Goal: Task Accomplishment & Management: Manage account settings

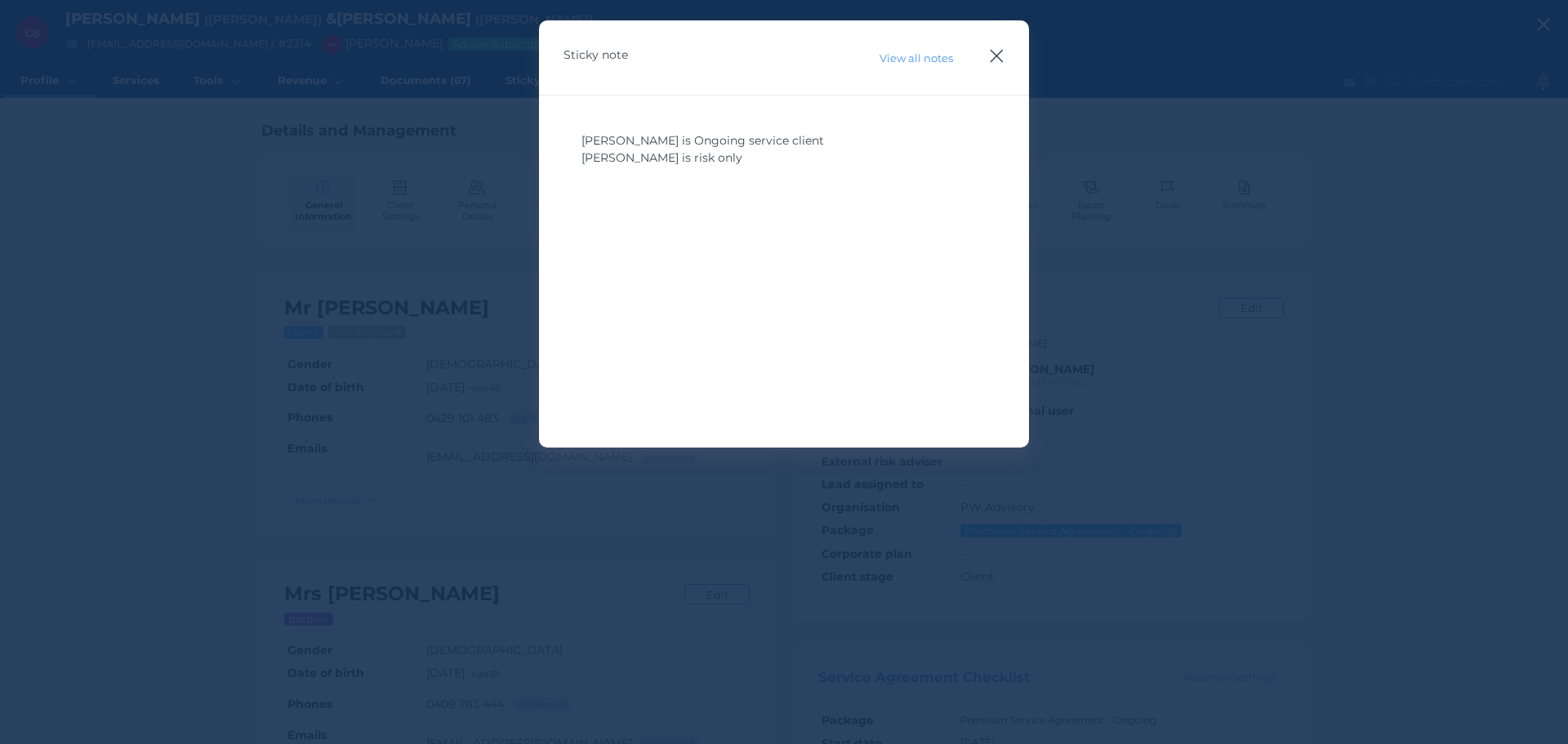
click at [1000, 56] on icon "button" at bounding box center [996, 56] width 16 height 20
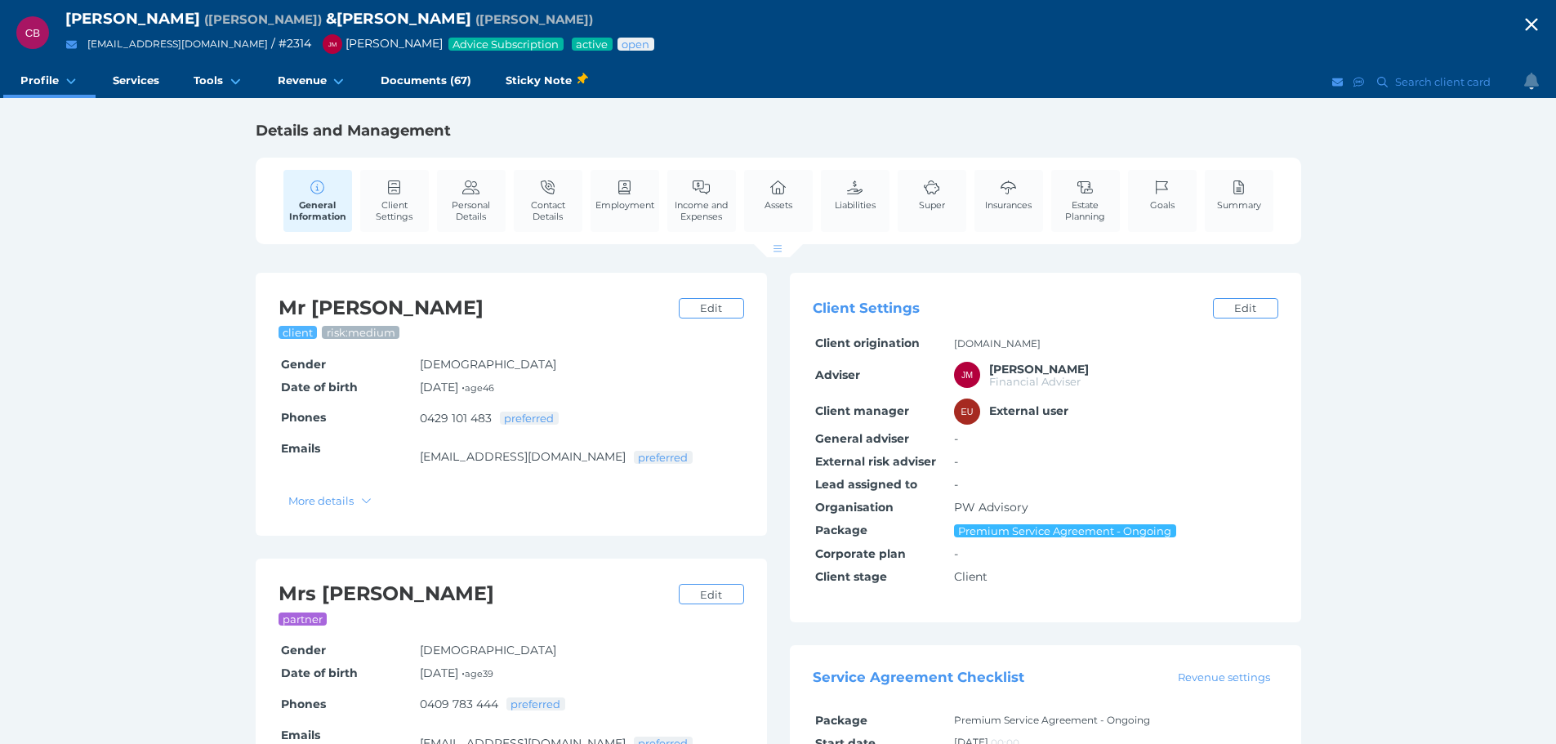
click at [1542, 17] on icon "button" at bounding box center [1532, 24] width 20 height 25
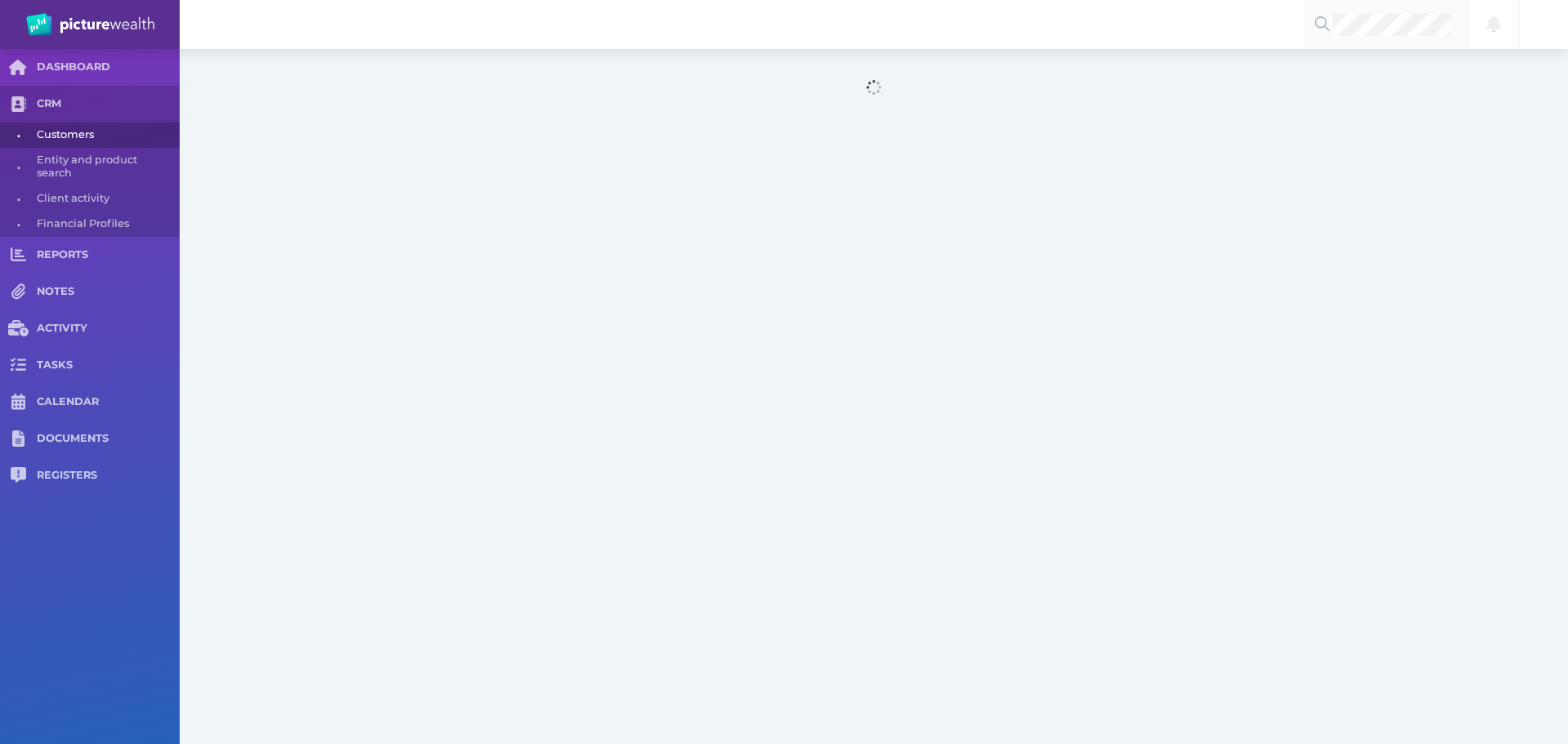
select select "25"
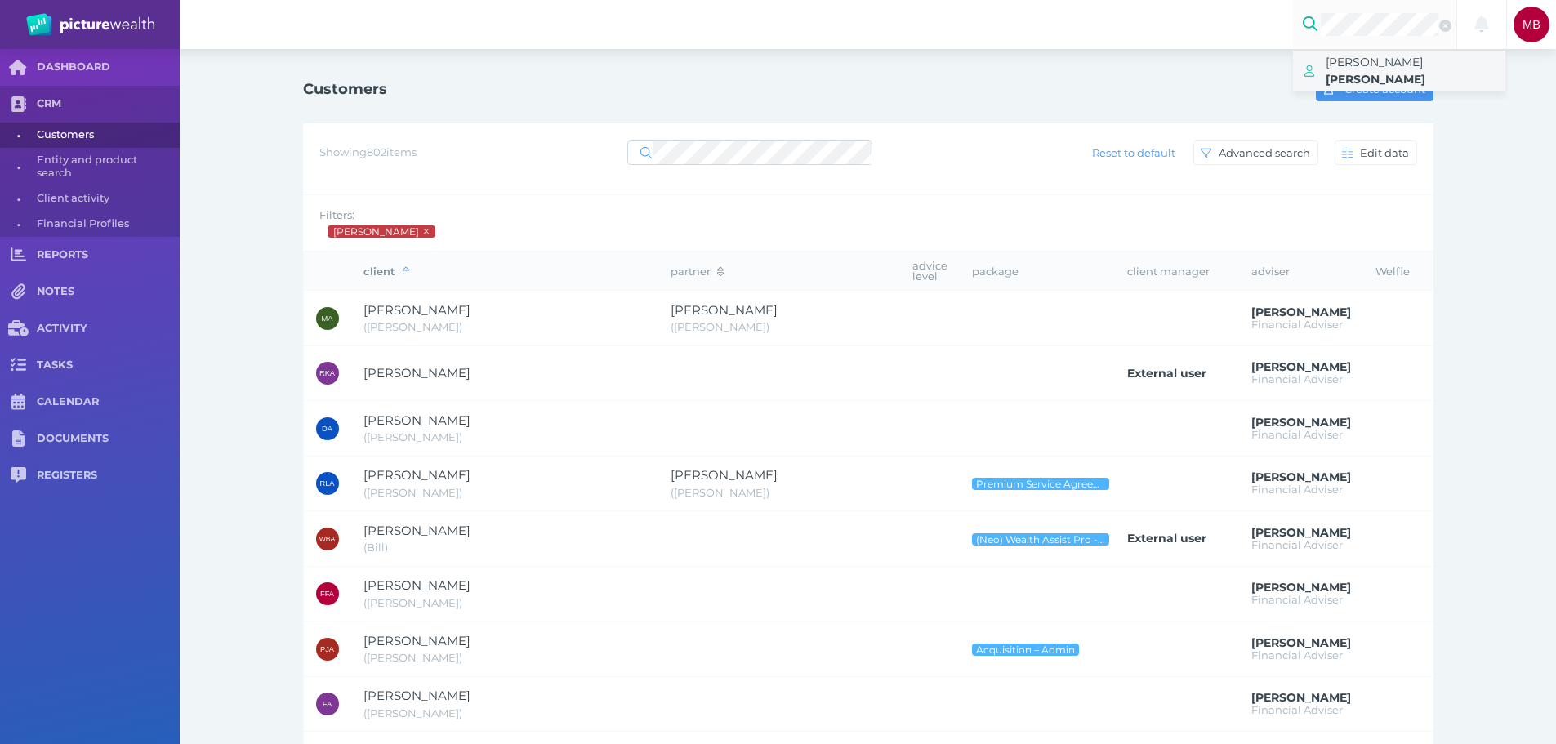
click at [1386, 65] on span "[PERSON_NAME]" at bounding box center [1374, 62] width 97 height 15
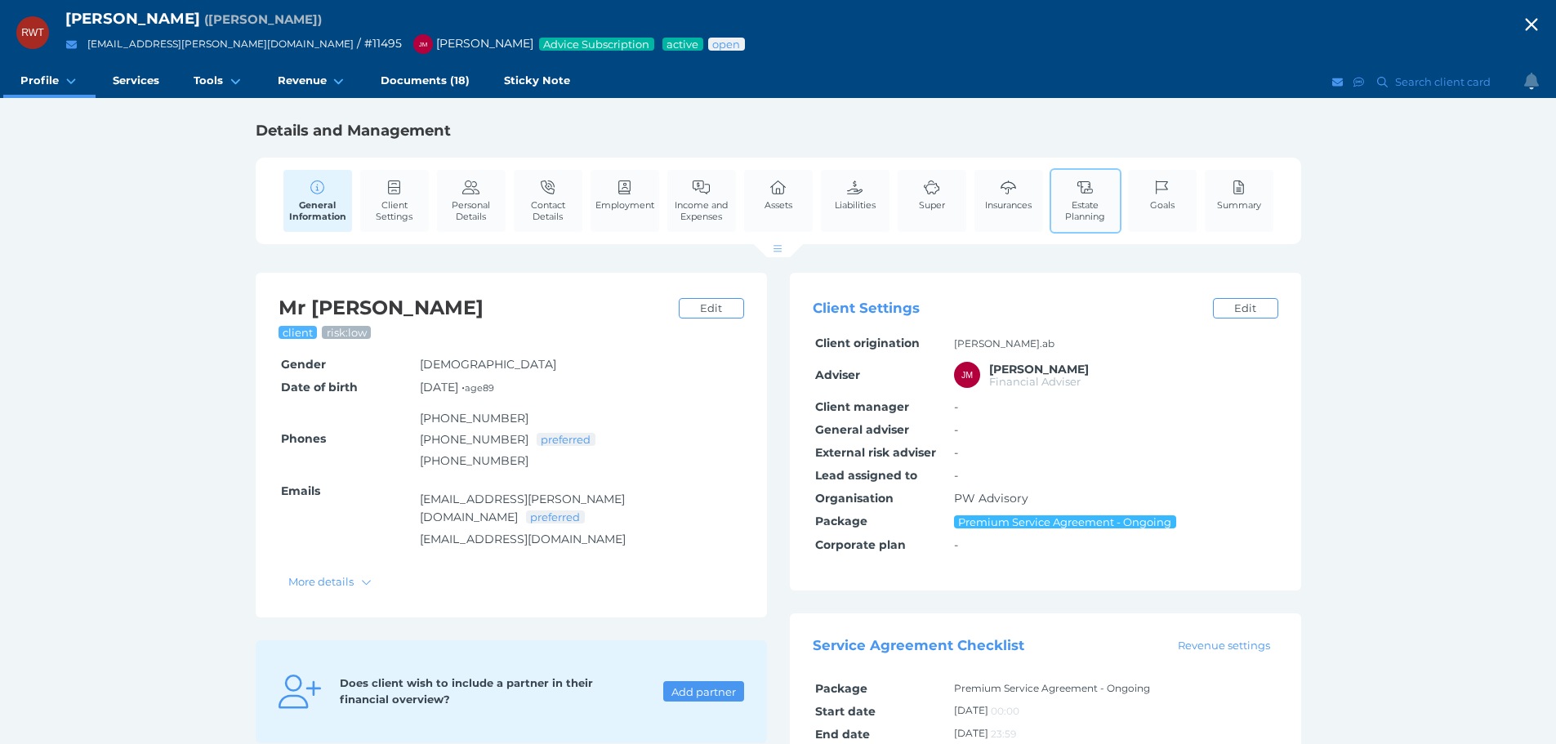
drag, startPoint x: 1149, startPoint y: 199, endPoint x: 1121, endPoint y: 226, distance: 39.3
click at [1150, 199] on span "Goals" at bounding box center [1162, 204] width 25 height 11
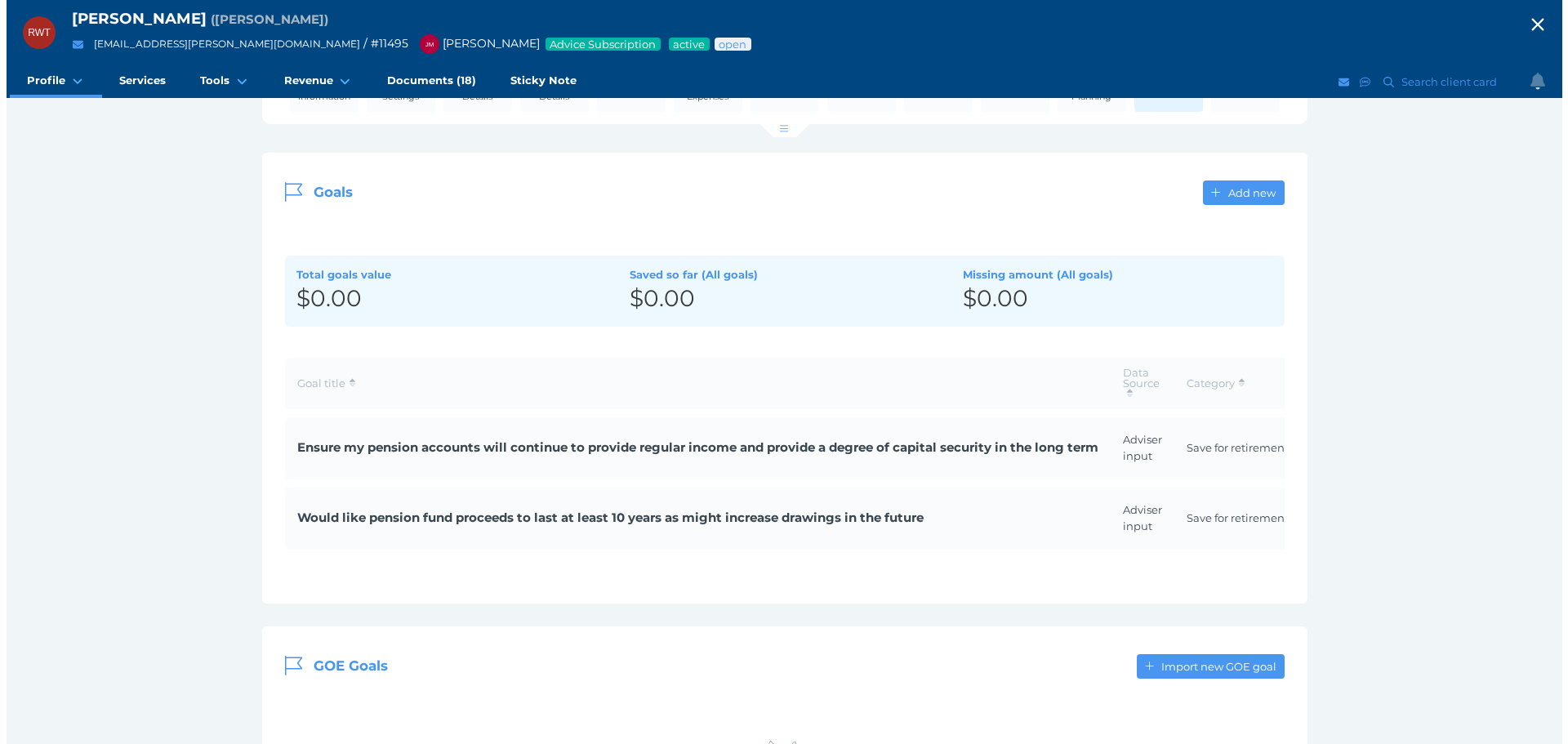
scroll to position [163, 0]
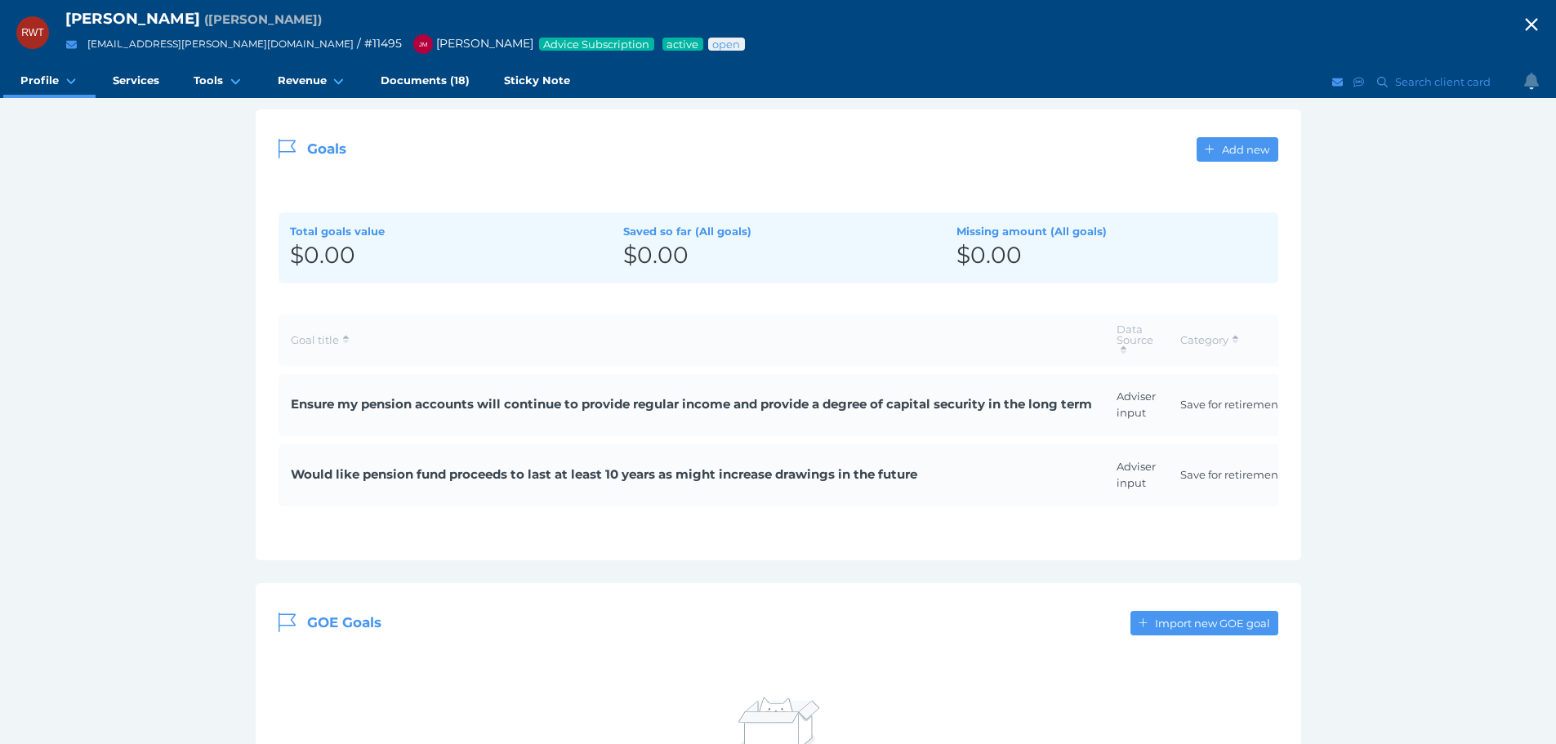
click at [343, 404] on span "Ensure my pension accounts will continue to provide regular income and provide …" at bounding box center [691, 404] width 801 height 19
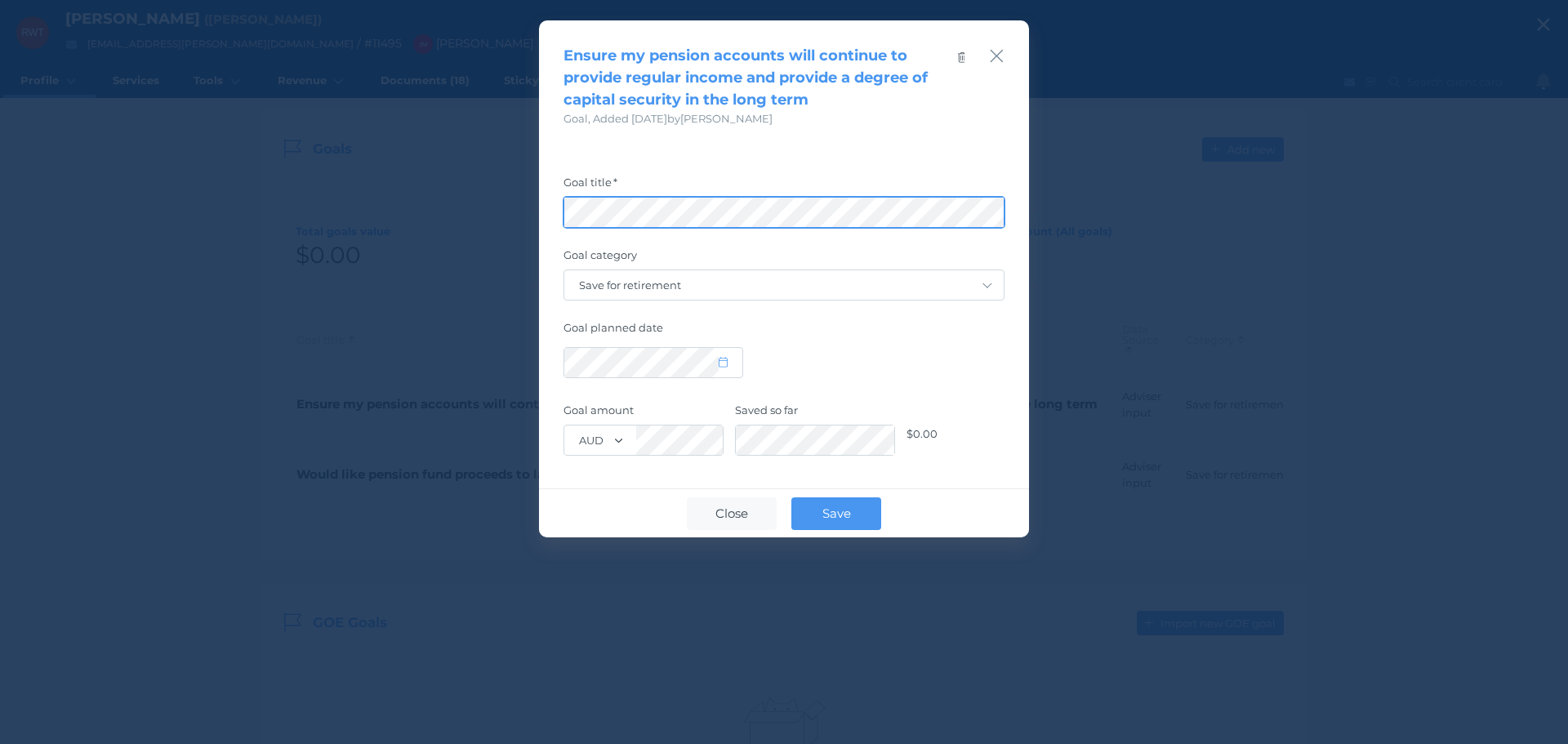
scroll to position [0, 257]
click at [1561, 185] on div "Ensure my pension accounts will continue to provide regular income and provide …" at bounding box center [784, 372] width 1568 height 744
drag, startPoint x: 999, startPoint y: 60, endPoint x: 663, endPoint y: 311, distance: 419.4
click at [999, 60] on icon "button" at bounding box center [996, 56] width 16 height 20
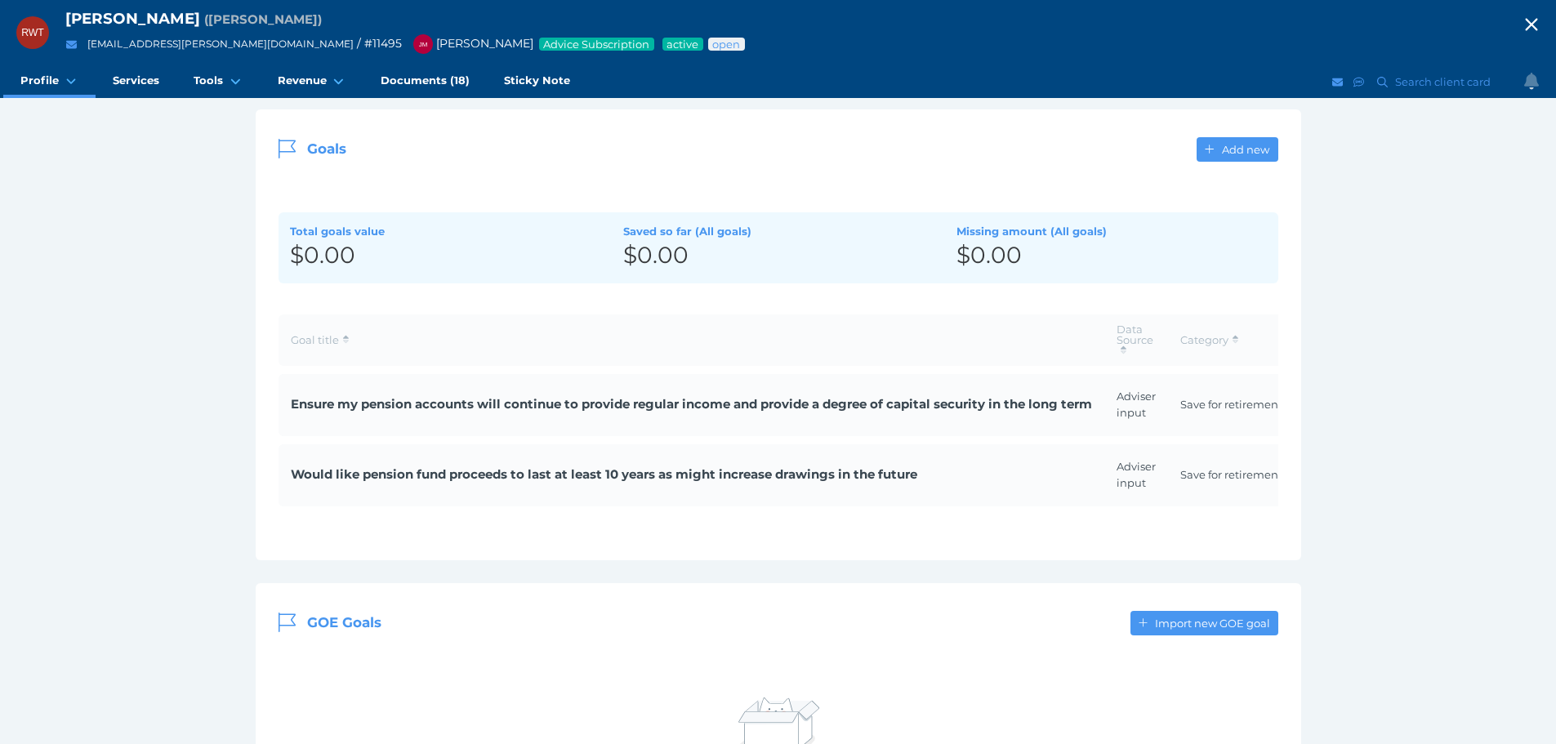
click at [464, 469] on span "Would like pension fund proceeds to last at least 10 years as might increase dr…" at bounding box center [691, 475] width 801 height 19
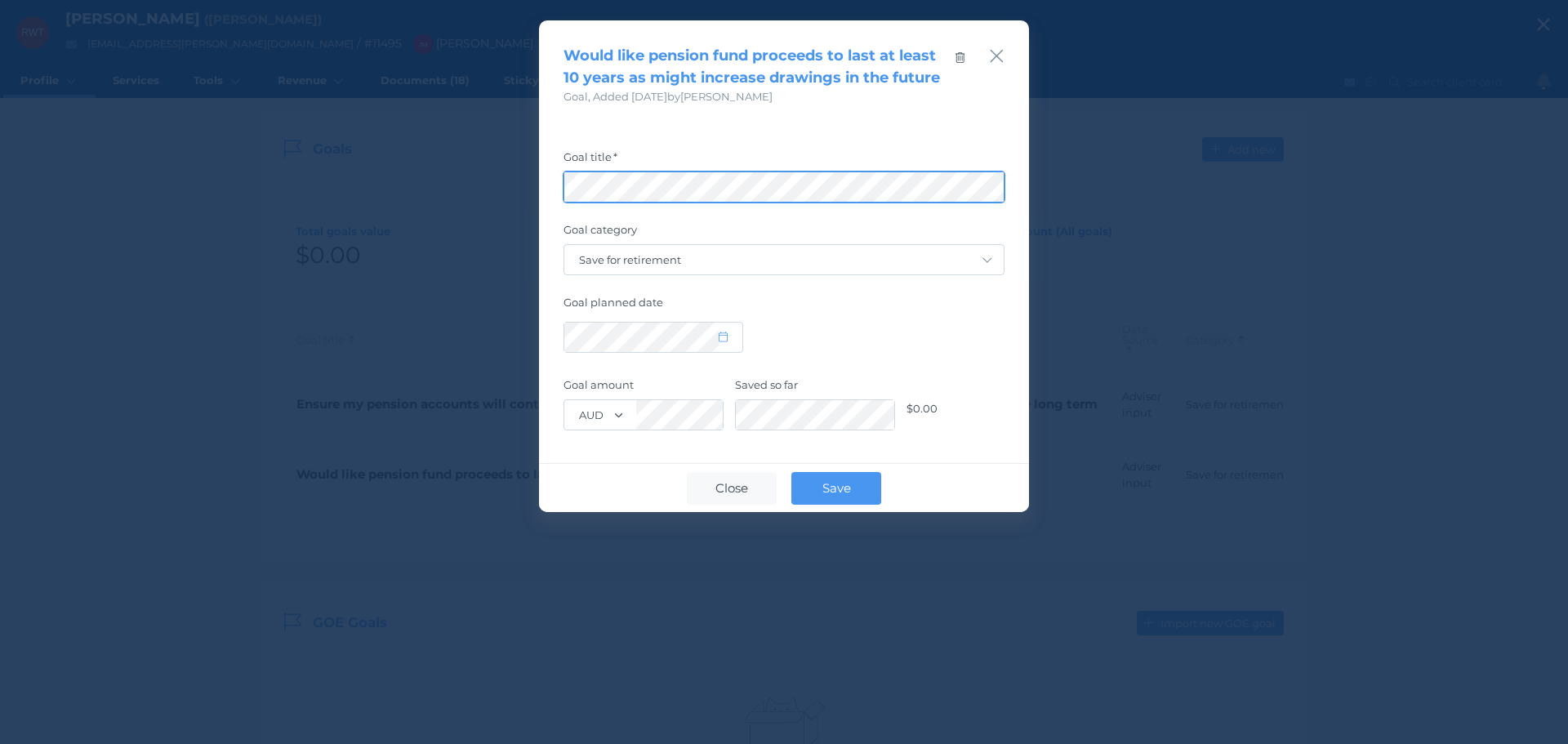
scroll to position [0, 109]
click at [1567, 136] on div "Would like pension fund proceeds to last at least 10 years as might increase dr…" at bounding box center [784, 372] width 1568 height 744
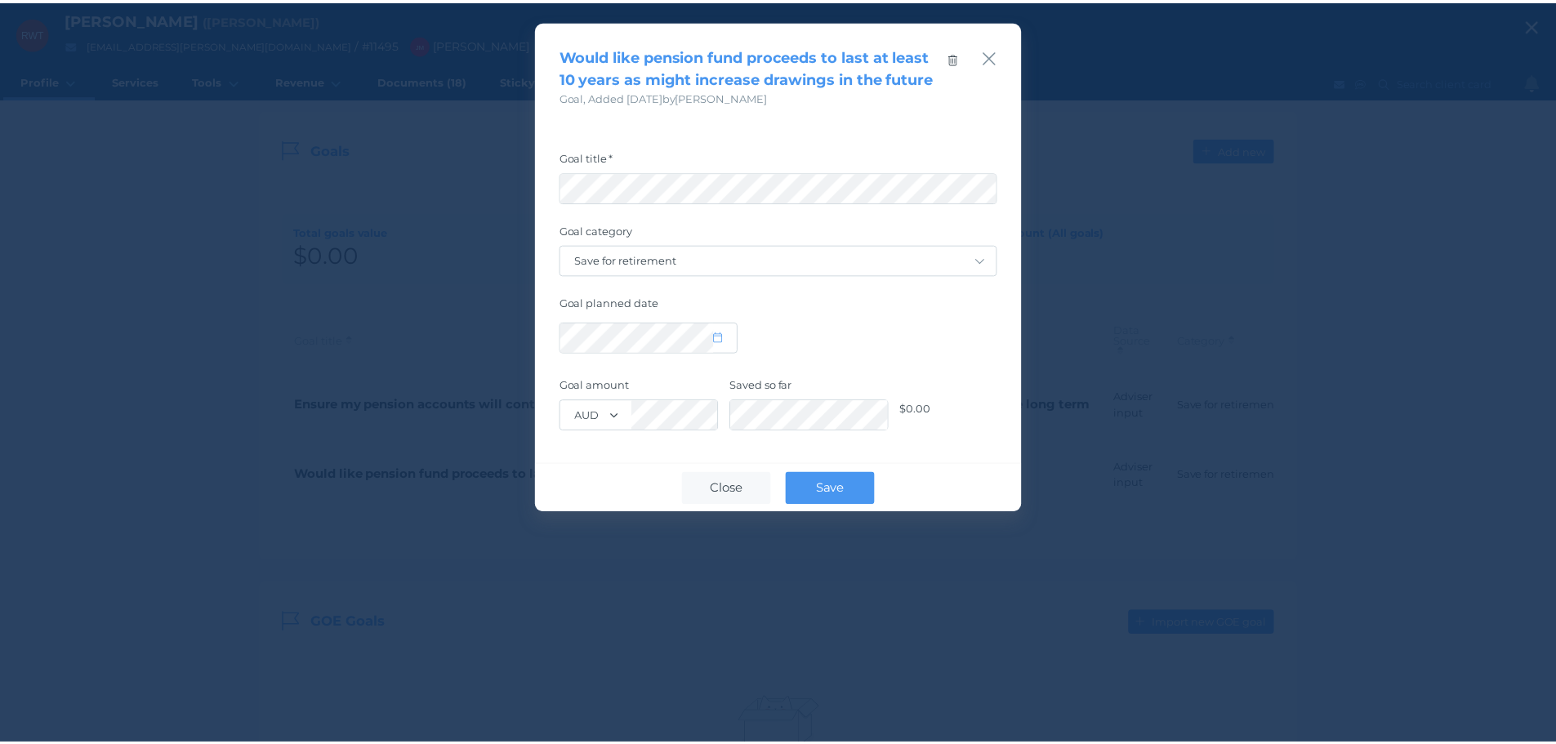
scroll to position [0, 0]
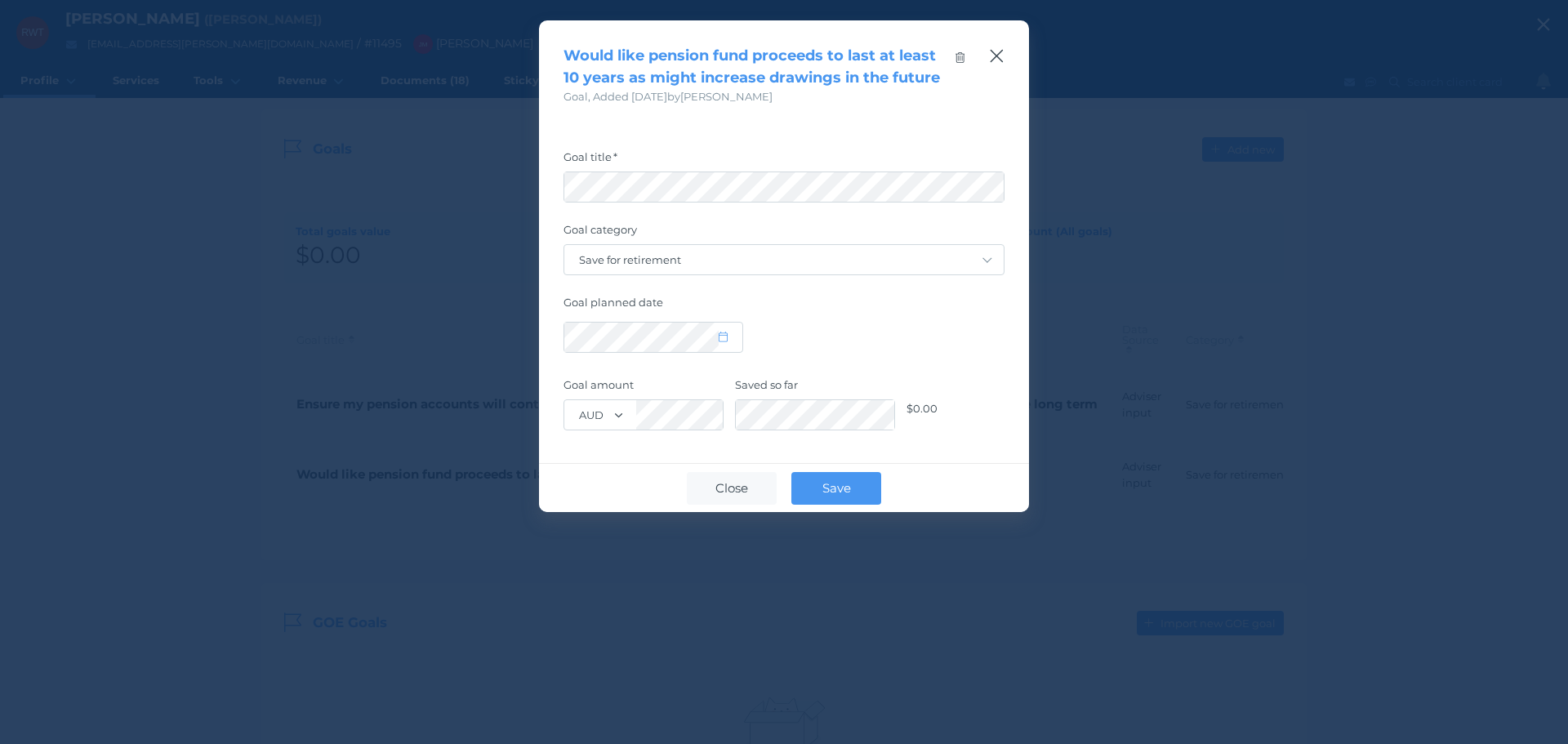
click at [993, 60] on icon "button" at bounding box center [996, 56] width 16 height 20
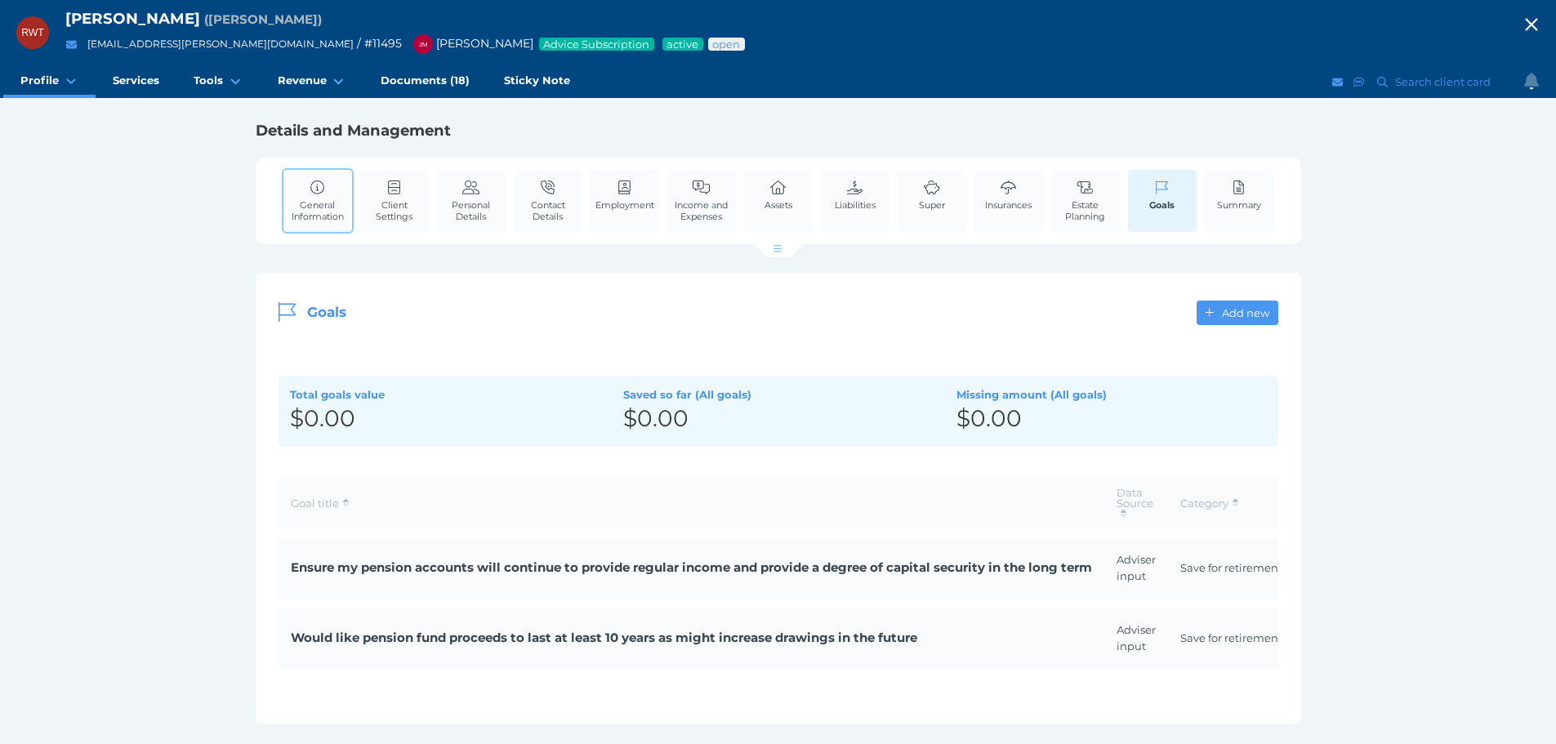
click at [319, 195] on link "General Information" at bounding box center [317, 200] width 69 height 61
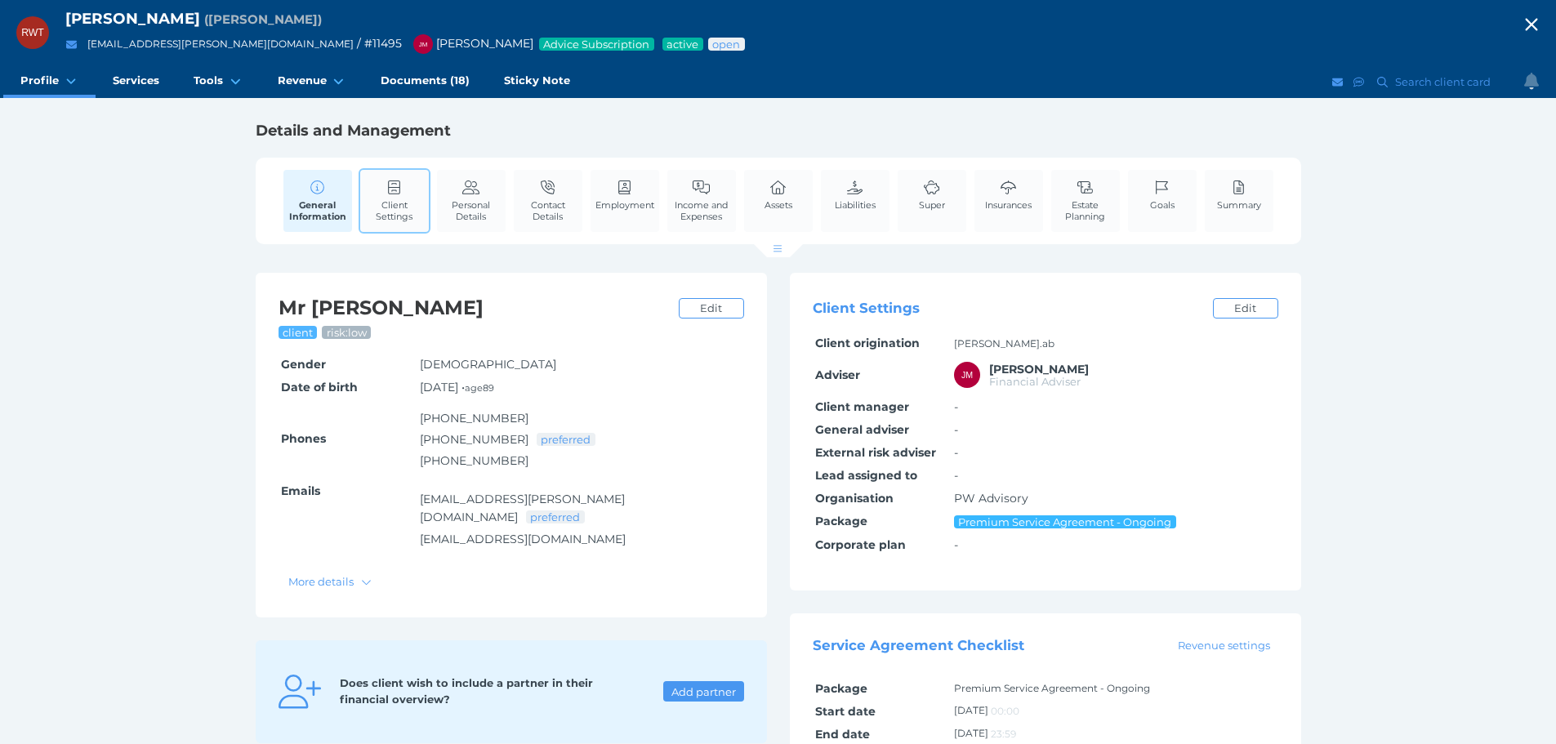
click at [397, 207] on span "Client Settings" at bounding box center [394, 210] width 60 height 23
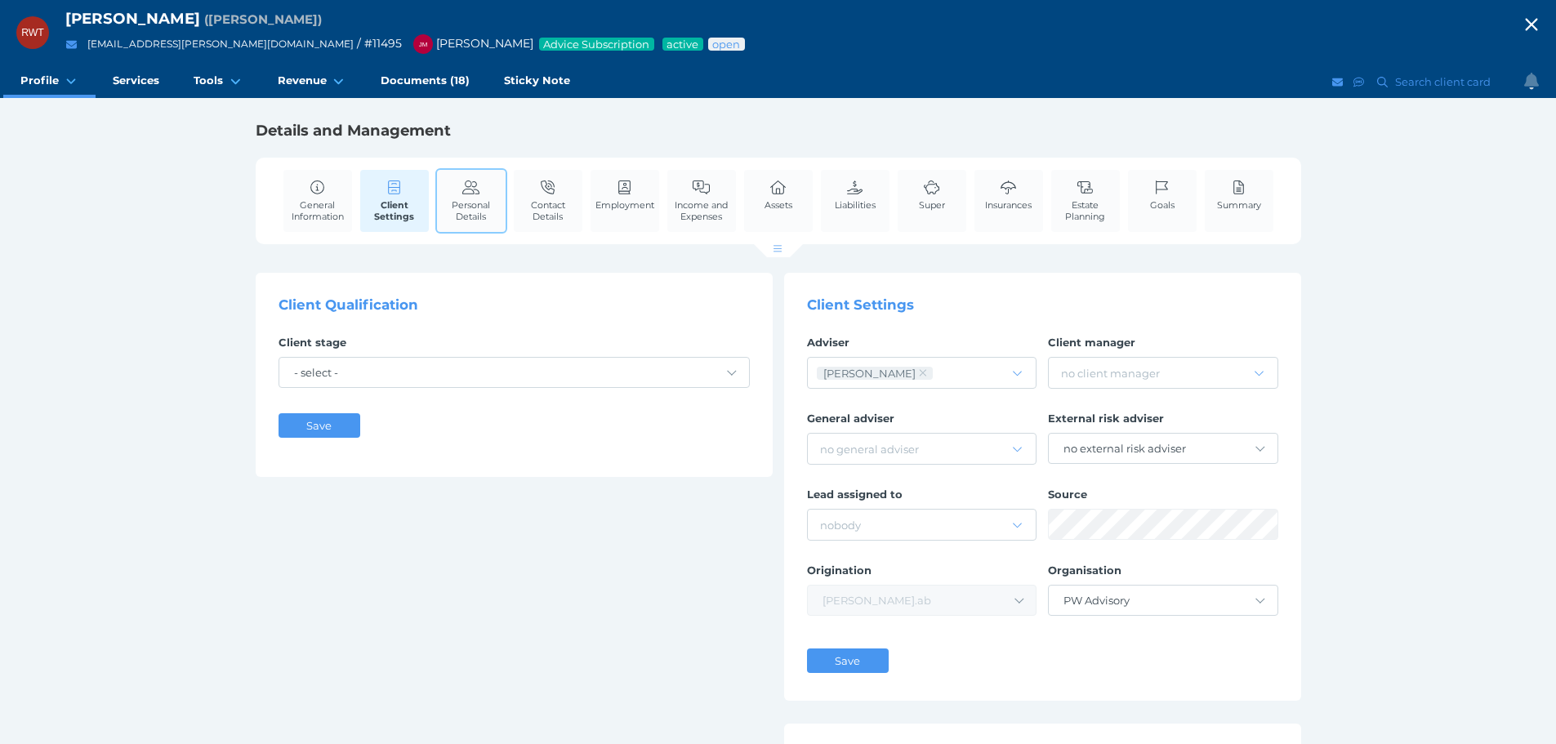
click at [494, 213] on span "Personal Details" at bounding box center [471, 210] width 60 height 23
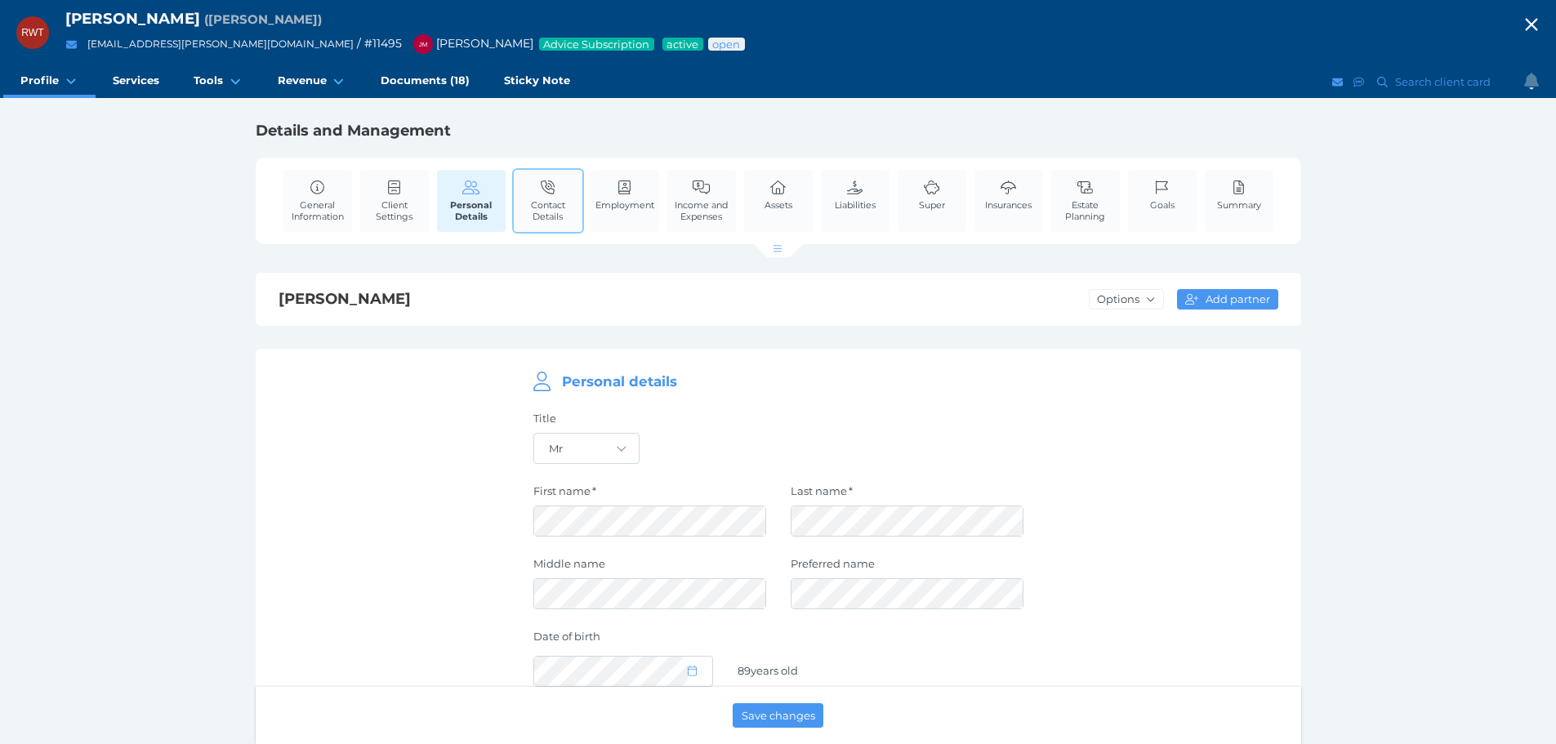
click at [546, 200] on span "Contact Details" at bounding box center [548, 210] width 60 height 23
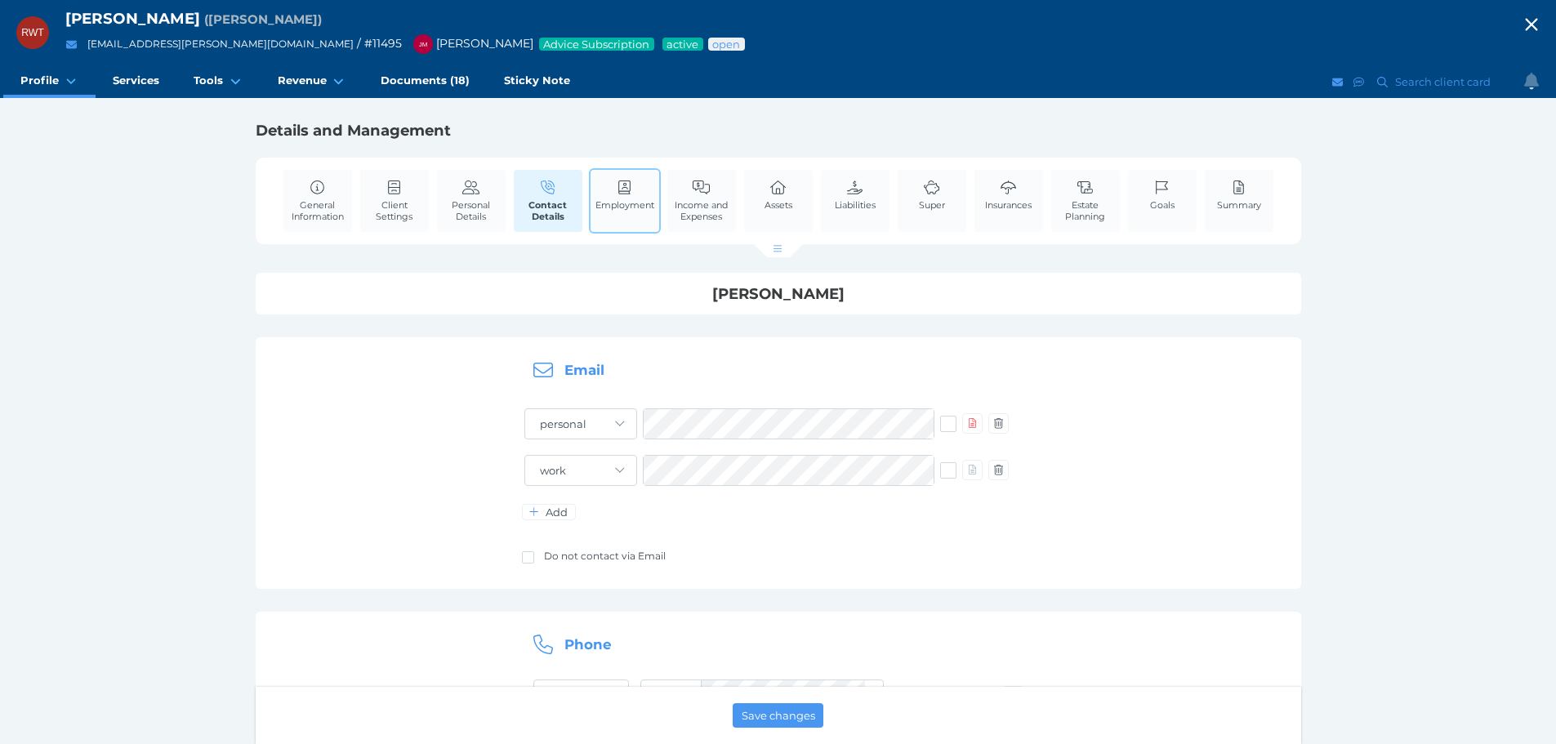
click at [626, 185] on icon at bounding box center [624, 188] width 12 height 15
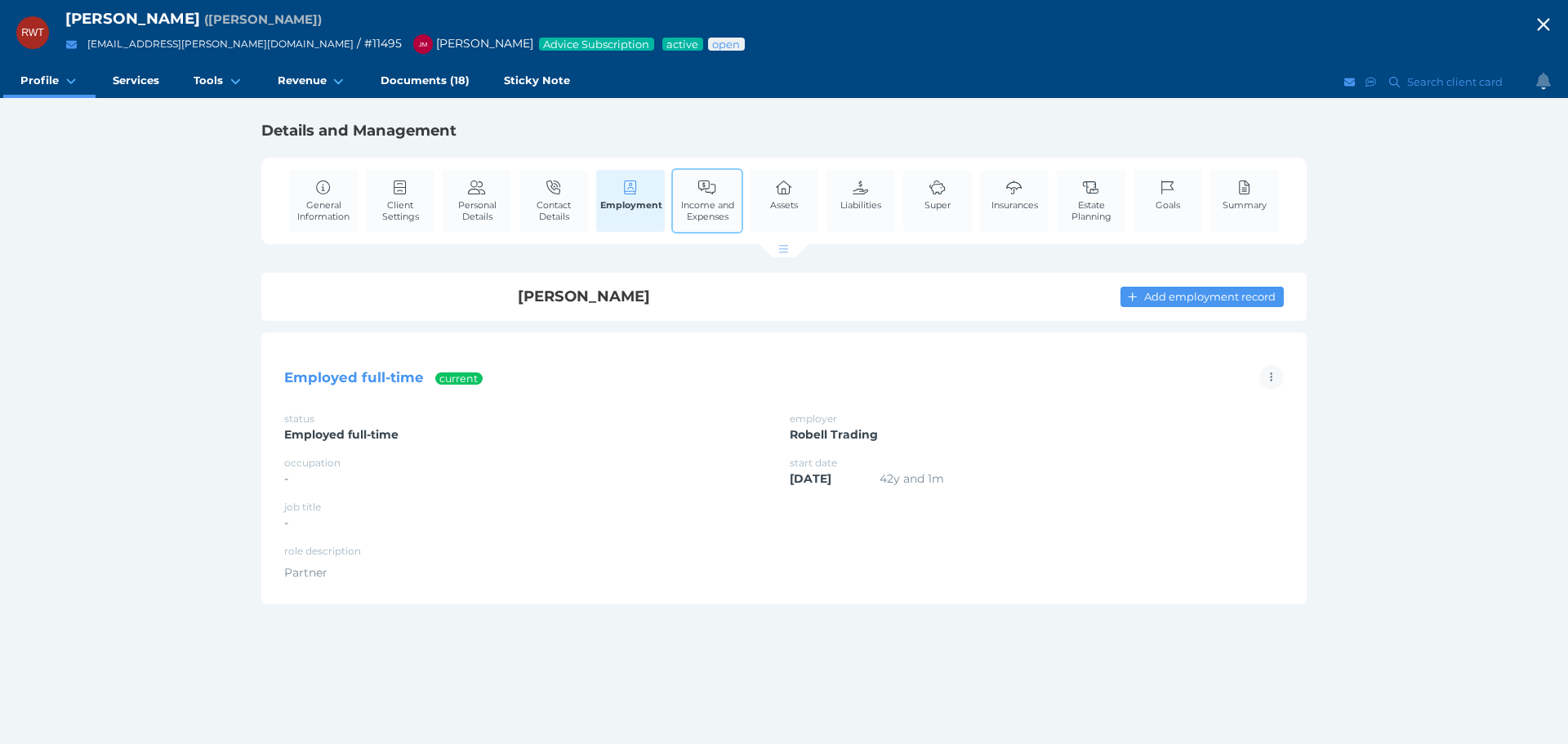
drag, startPoint x: 708, startPoint y: 222, endPoint x: 729, endPoint y: 228, distance: 21.8
click at [708, 222] on link "Income and Expenses" at bounding box center [707, 200] width 69 height 61
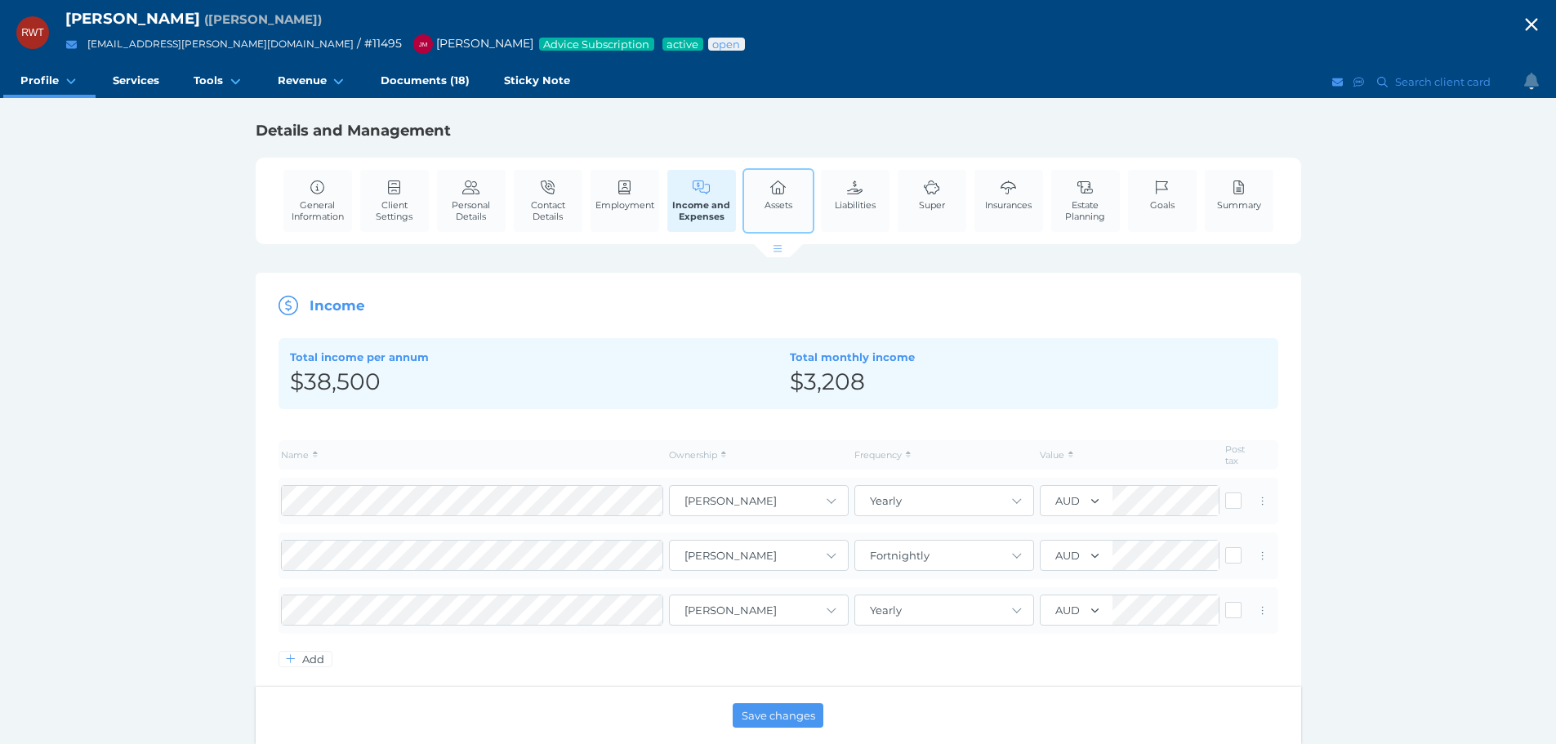
drag, startPoint x: 790, startPoint y: 194, endPoint x: 807, endPoint y: 203, distance: 19.0
click at [790, 194] on link "Assets" at bounding box center [779, 195] width 36 height 50
